Goal: Task Accomplishment & Management: Manage account settings

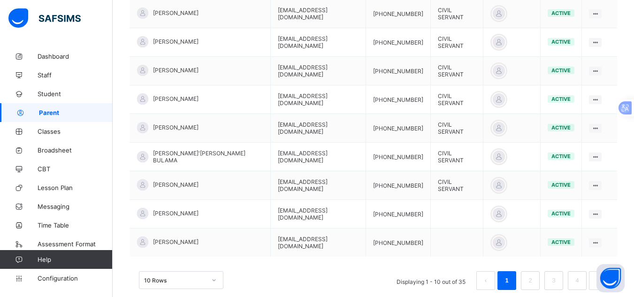
scroll to position [289, 0]
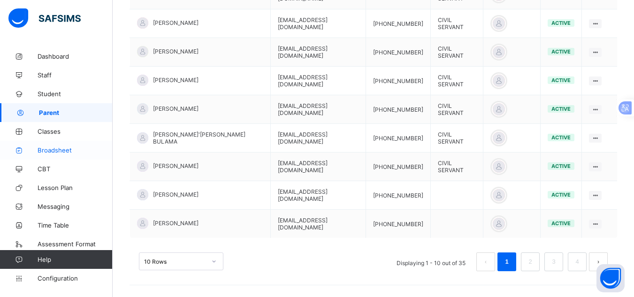
click at [70, 152] on span "Broadsheet" at bounding box center [75, 150] width 75 height 8
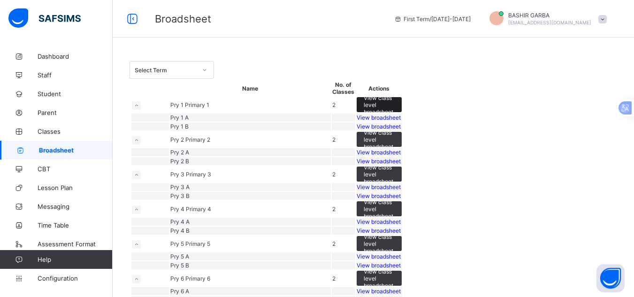
click at [395, 115] on span "View class level broadsheet" at bounding box center [379, 104] width 31 height 21
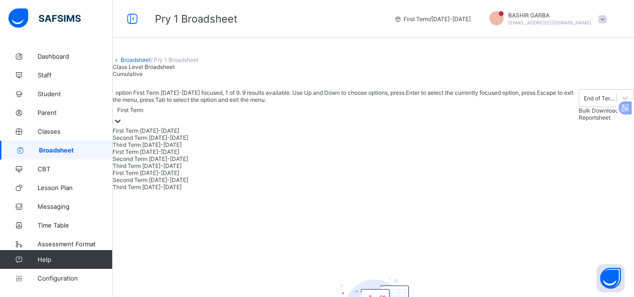
click at [122, 126] on icon at bounding box center [117, 120] width 9 height 9
click at [196, 190] on div "Third Term [DATE]-[DATE]" at bounding box center [346, 186] width 466 height 7
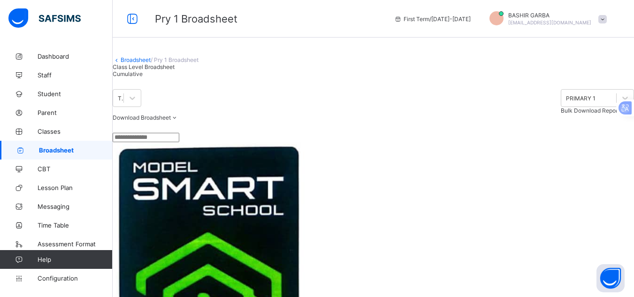
click at [313, 121] on div "Download Broadsheet PDF Excel sheet" at bounding box center [373, 117] width 521 height 7
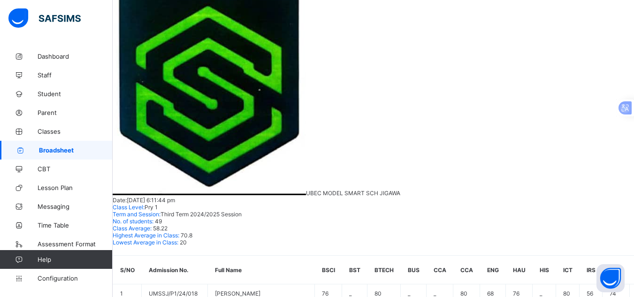
scroll to position [0, 529]
click at [51, 109] on span "Parent" at bounding box center [75, 113] width 75 height 8
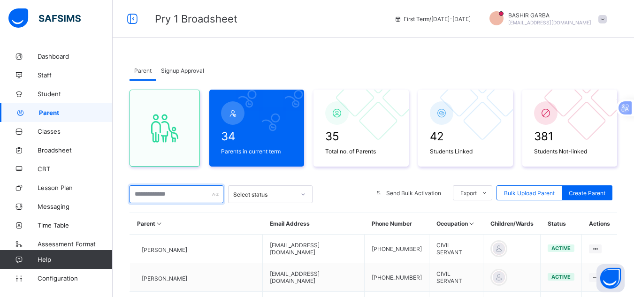
click at [184, 192] on input "text" at bounding box center [176, 194] width 94 height 18
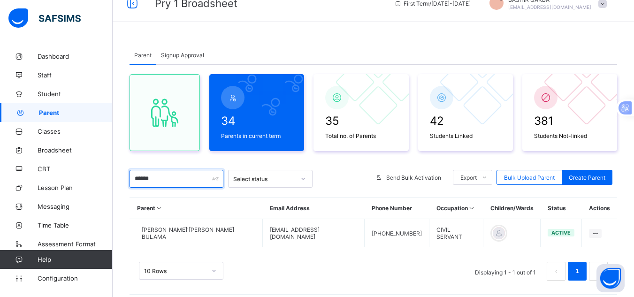
scroll to position [32, 0]
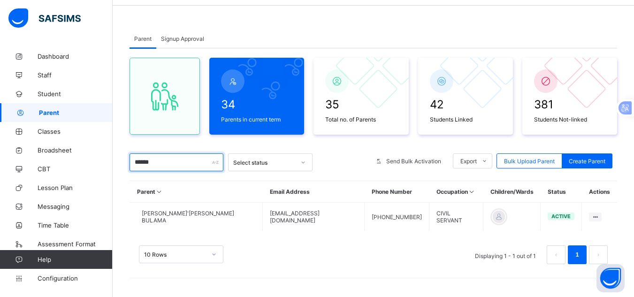
type input "******"
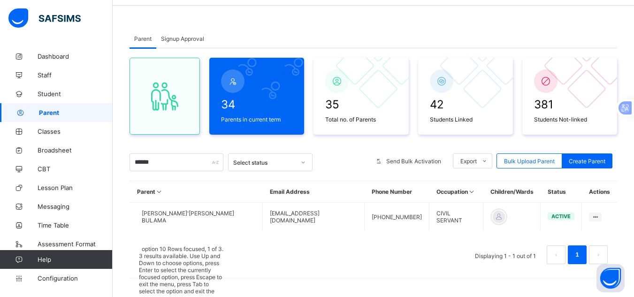
scroll to position [46, 0]
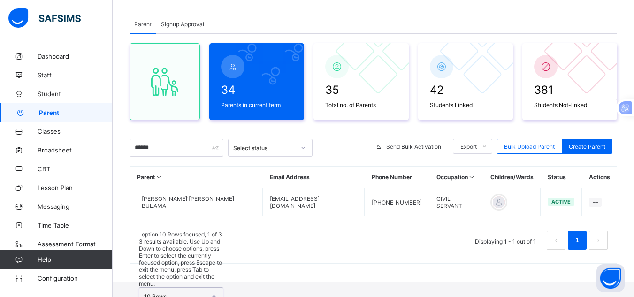
click at [216, 253] on div "option 10 Rows focused, 1 of 3. 3 results available. Use Up and Down to choose …" at bounding box center [181, 289] width 84 height 117
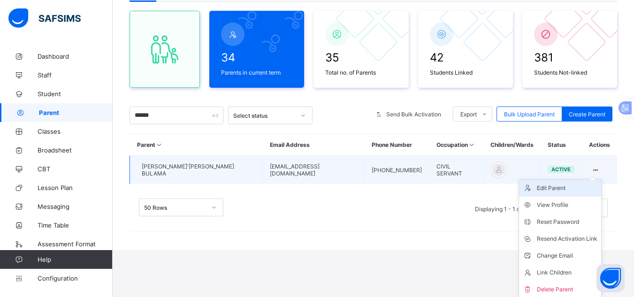
scroll to position [80, 0]
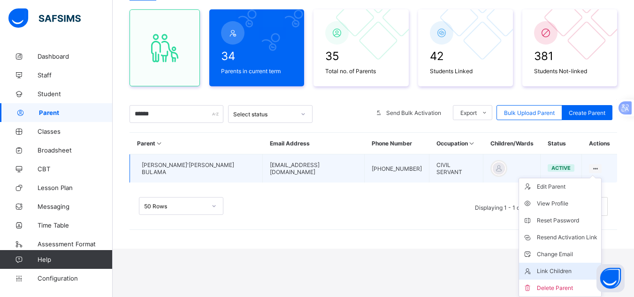
click at [571, 268] on div "Link Children" at bounding box center [567, 270] width 61 height 9
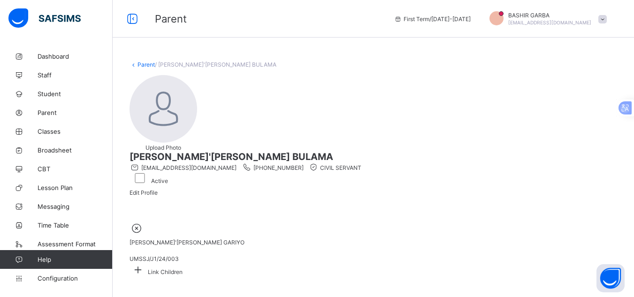
click at [146, 262] on icon at bounding box center [137, 269] width 17 height 15
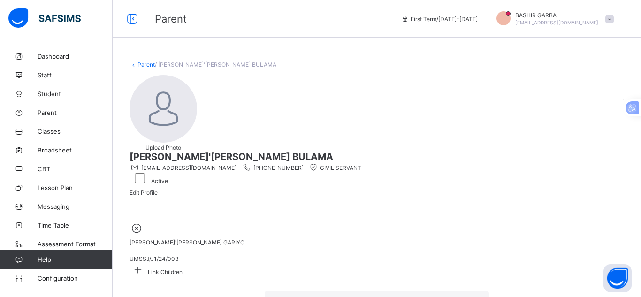
type input "****"
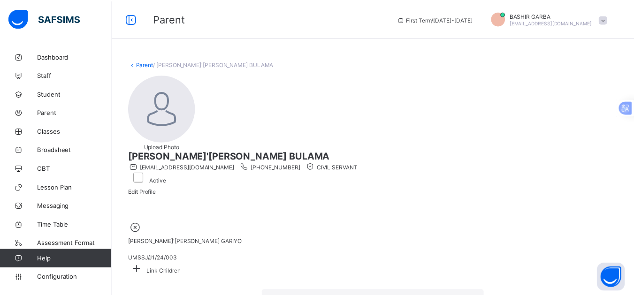
scroll to position [59, 0]
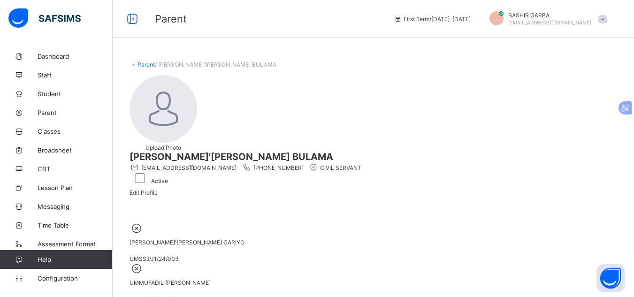
click at [343, 154] on div "[PERSON_NAME]'[PERSON_NAME] BULAMA [PERSON_NAME][EMAIL_ADDRESS][DOMAIN_NAME] [P…" at bounding box center [372, 167] width 487 height 33
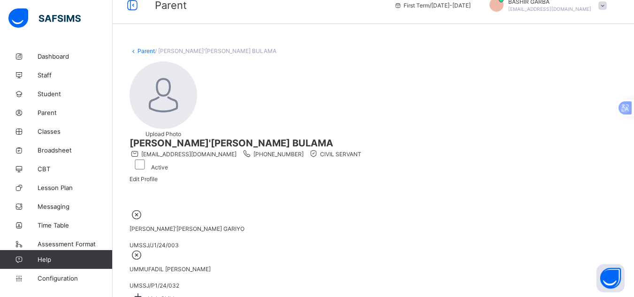
scroll to position [12, 0]
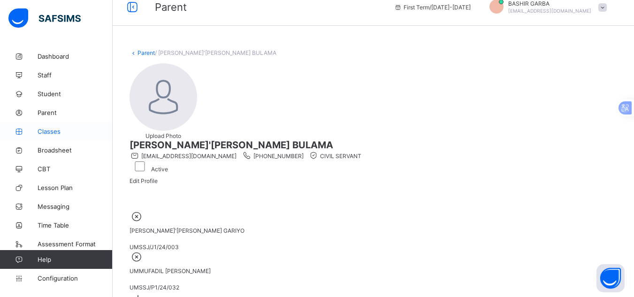
click at [56, 130] on span "Classes" at bounding box center [75, 132] width 75 height 8
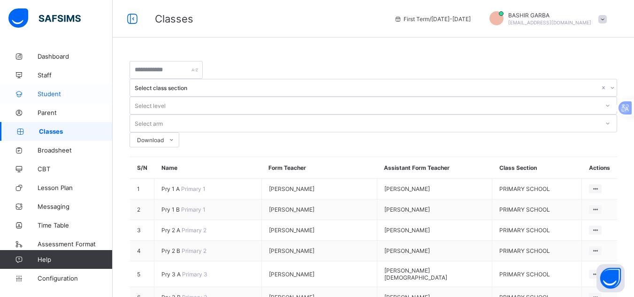
click at [56, 93] on span "Student" at bounding box center [75, 94] width 75 height 8
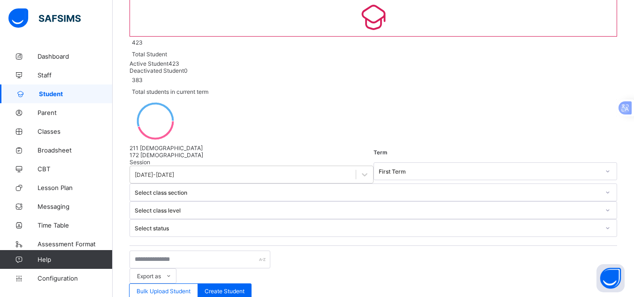
scroll to position [85, 0]
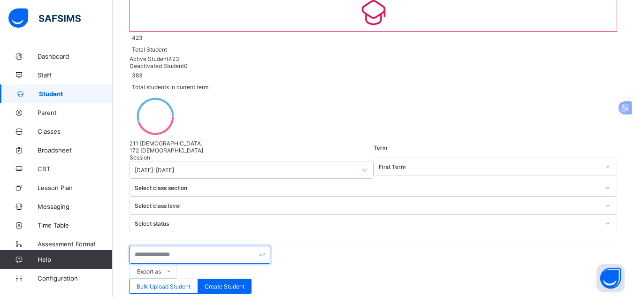
click at [194, 246] on input "text" at bounding box center [199, 255] width 141 height 18
type input "******"
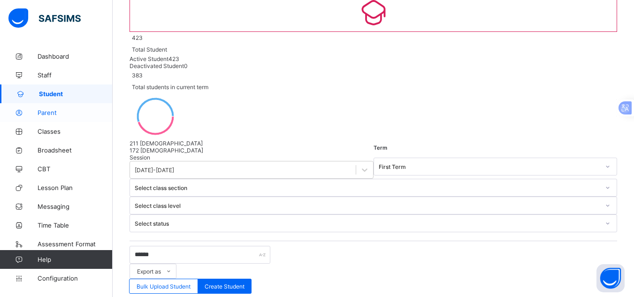
click at [66, 114] on span "Parent" at bounding box center [75, 113] width 75 height 8
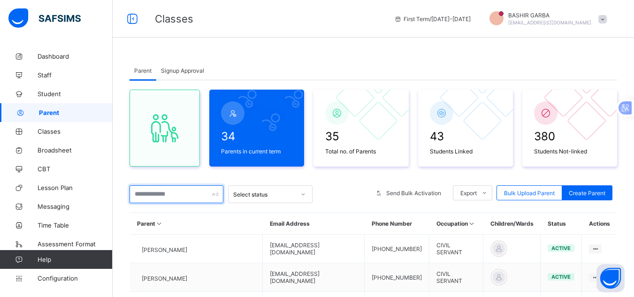
click at [195, 195] on input "text" at bounding box center [176, 194] width 94 height 18
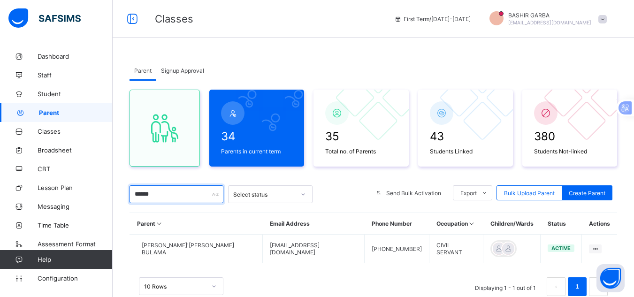
type input "******"
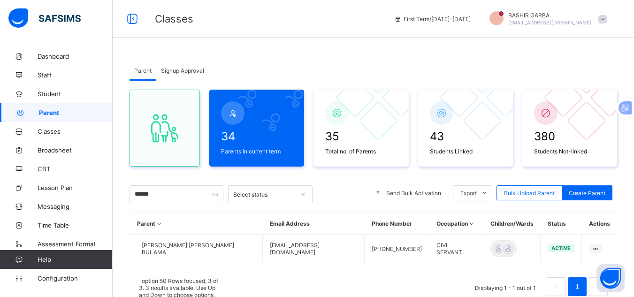
scroll to position [46, 0]
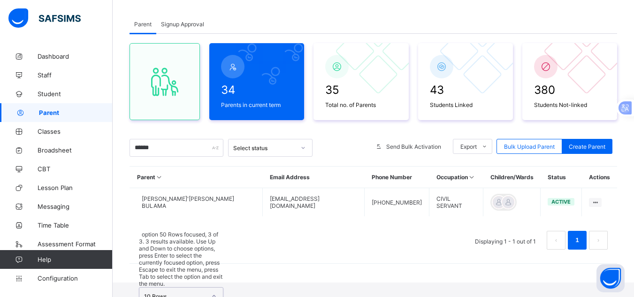
click at [214, 282] on div "option 50 Rows focused, 3 of 3. 3 results available. Use Up and Down to choose …" at bounding box center [181, 289] width 84 height 117
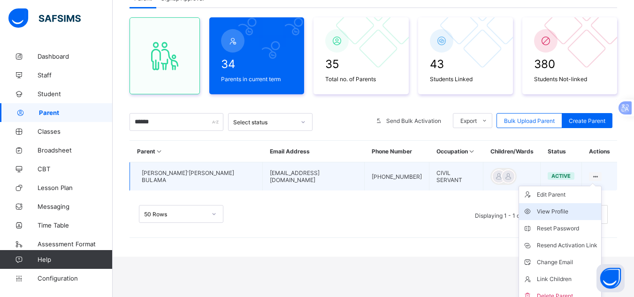
scroll to position [80, 0]
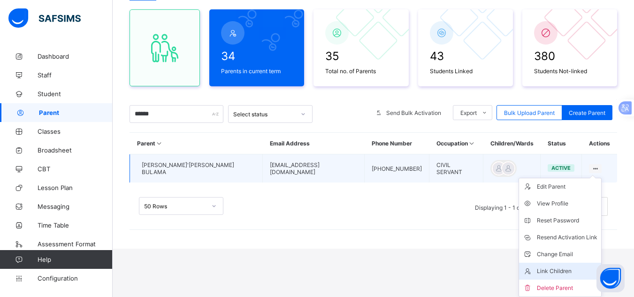
click at [573, 272] on div "Link Children" at bounding box center [567, 270] width 61 height 9
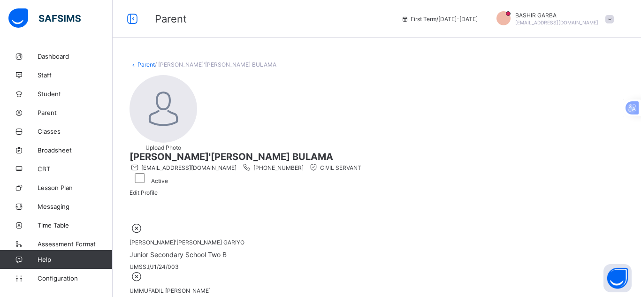
type input "*"
type input "******"
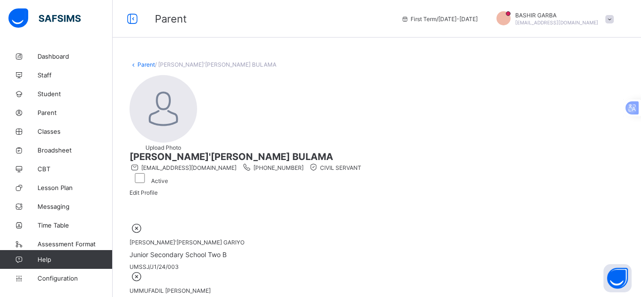
drag, startPoint x: 348, startPoint y: 178, endPoint x: 375, endPoint y: 180, distance: 27.7
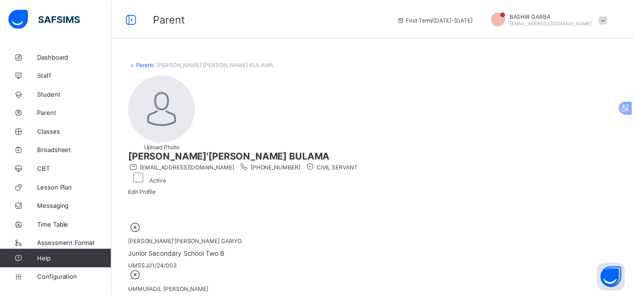
scroll to position [48, 0]
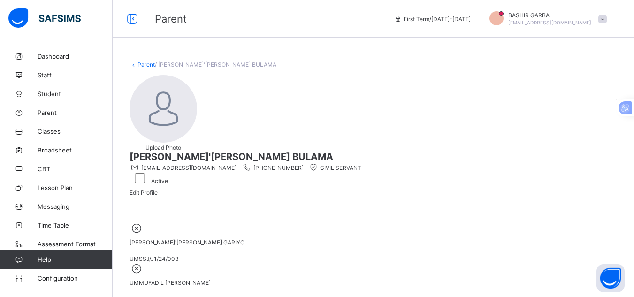
click at [340, 180] on div "[PERSON_NAME]'[PERSON_NAME] BULAMA [PERSON_NAME][EMAIL_ADDRESS][DOMAIN_NAME] [P…" at bounding box center [372, 167] width 487 height 33
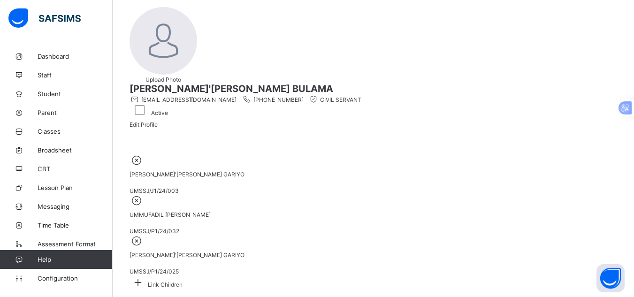
scroll to position [67, 0]
click at [146, 276] on icon at bounding box center [137, 283] width 17 height 15
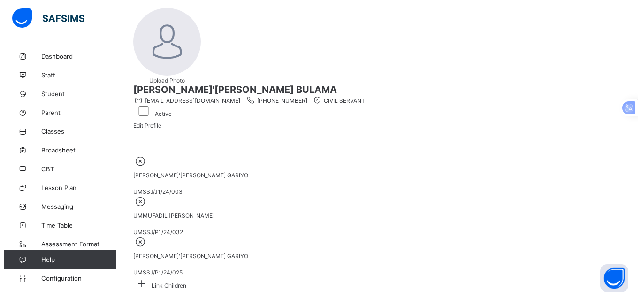
scroll to position [0, 0]
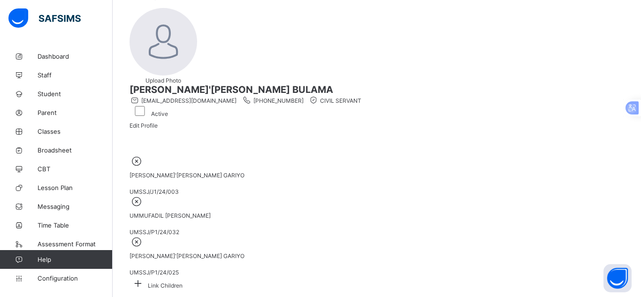
type input "*"
type input "******"
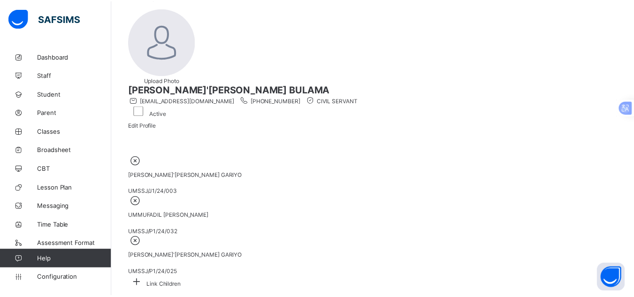
scroll to position [48, 0]
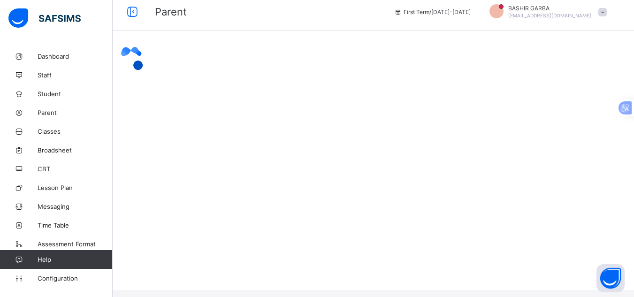
scroll to position [0, 0]
